Goal: Task Accomplishment & Management: Use online tool/utility

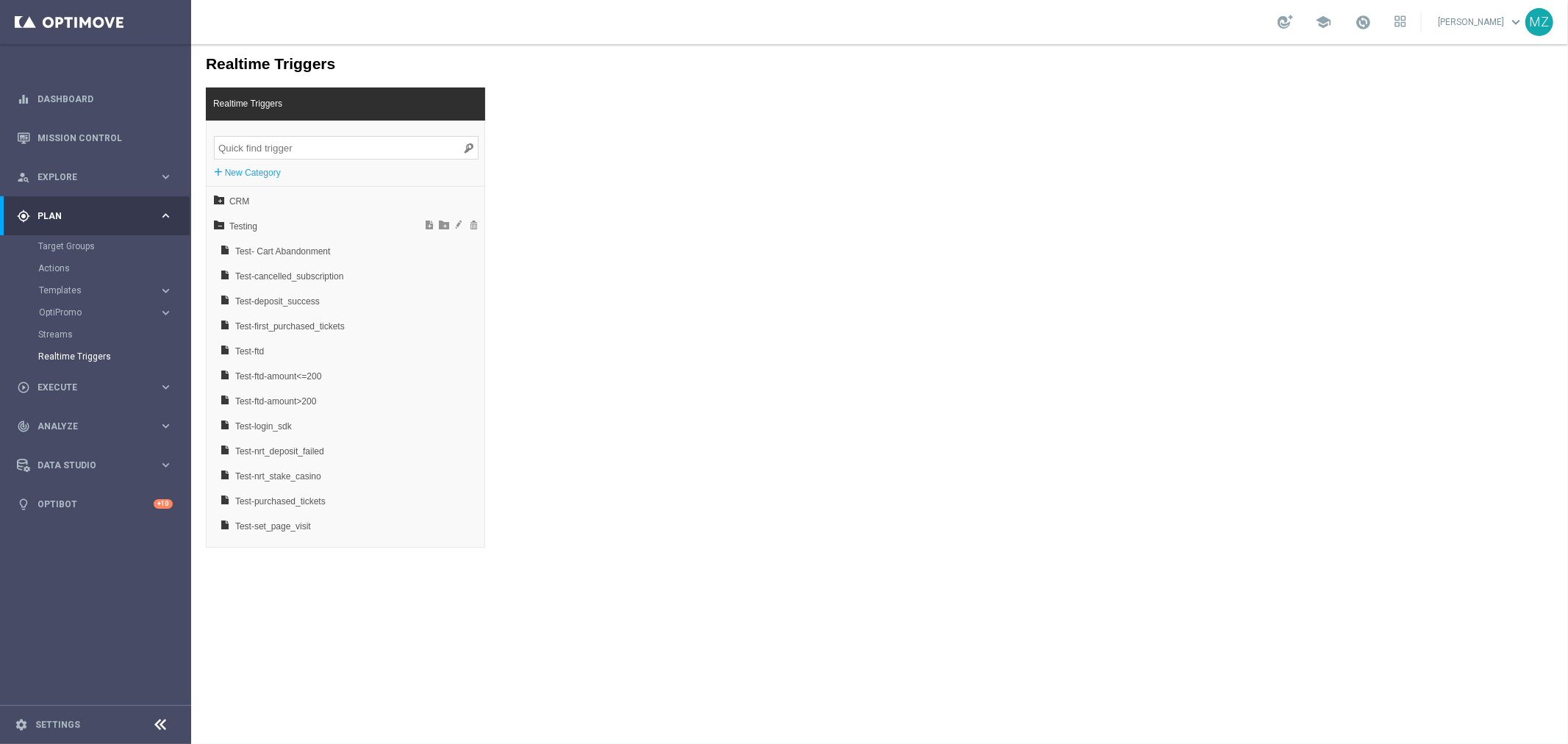
click at [217, 223] on icon at bounding box center [218, 223] width 10 height 10
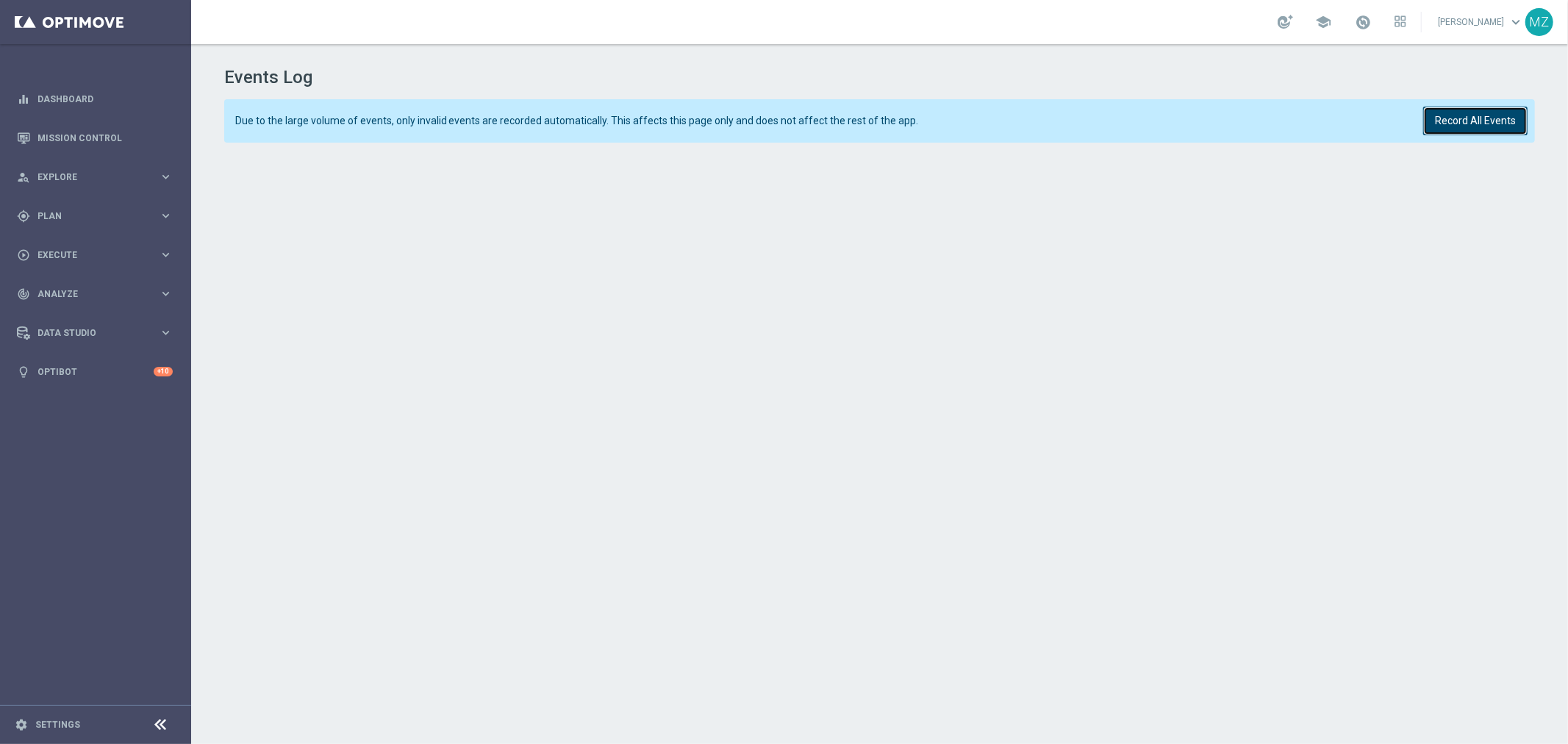
click at [1475, 121] on button "Record All Events" at bounding box center [1475, 121] width 104 height 28
click at [1474, 123] on button "Record All Events" at bounding box center [1475, 121] width 104 height 28
click at [1505, 114] on button "Record All Events" at bounding box center [1475, 121] width 104 height 28
